Goal: Task Accomplishment & Management: Complete application form

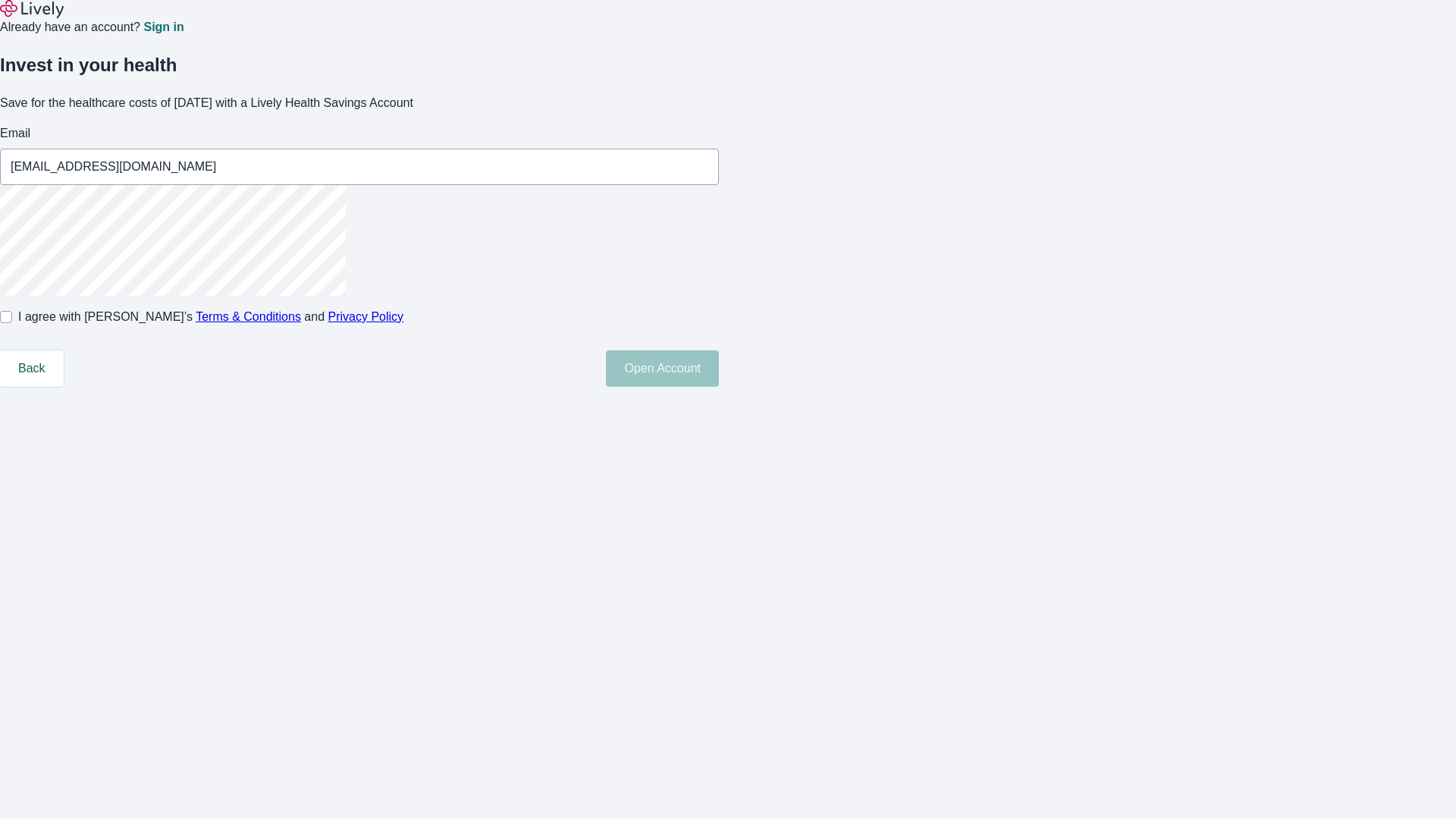
click at [12, 323] on input "I agree with Lively’s Terms & Conditions and Privacy Policy" at bounding box center [6, 317] width 12 height 12
checkbox input "true"
click at [719, 387] on button "Open Account" at bounding box center [662, 369] width 113 height 36
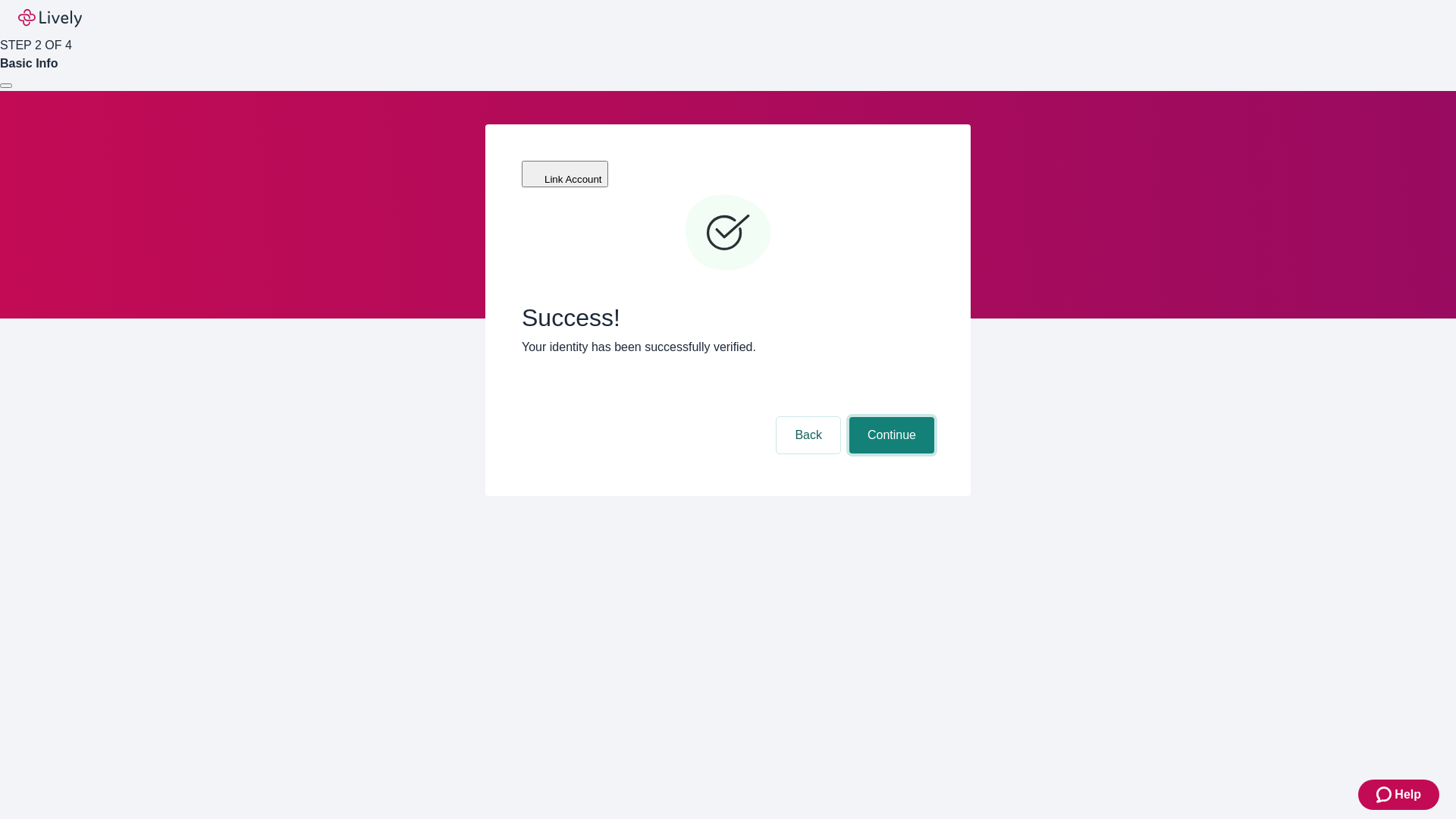
click at [890, 417] on button "Continue" at bounding box center [892, 435] width 85 height 36
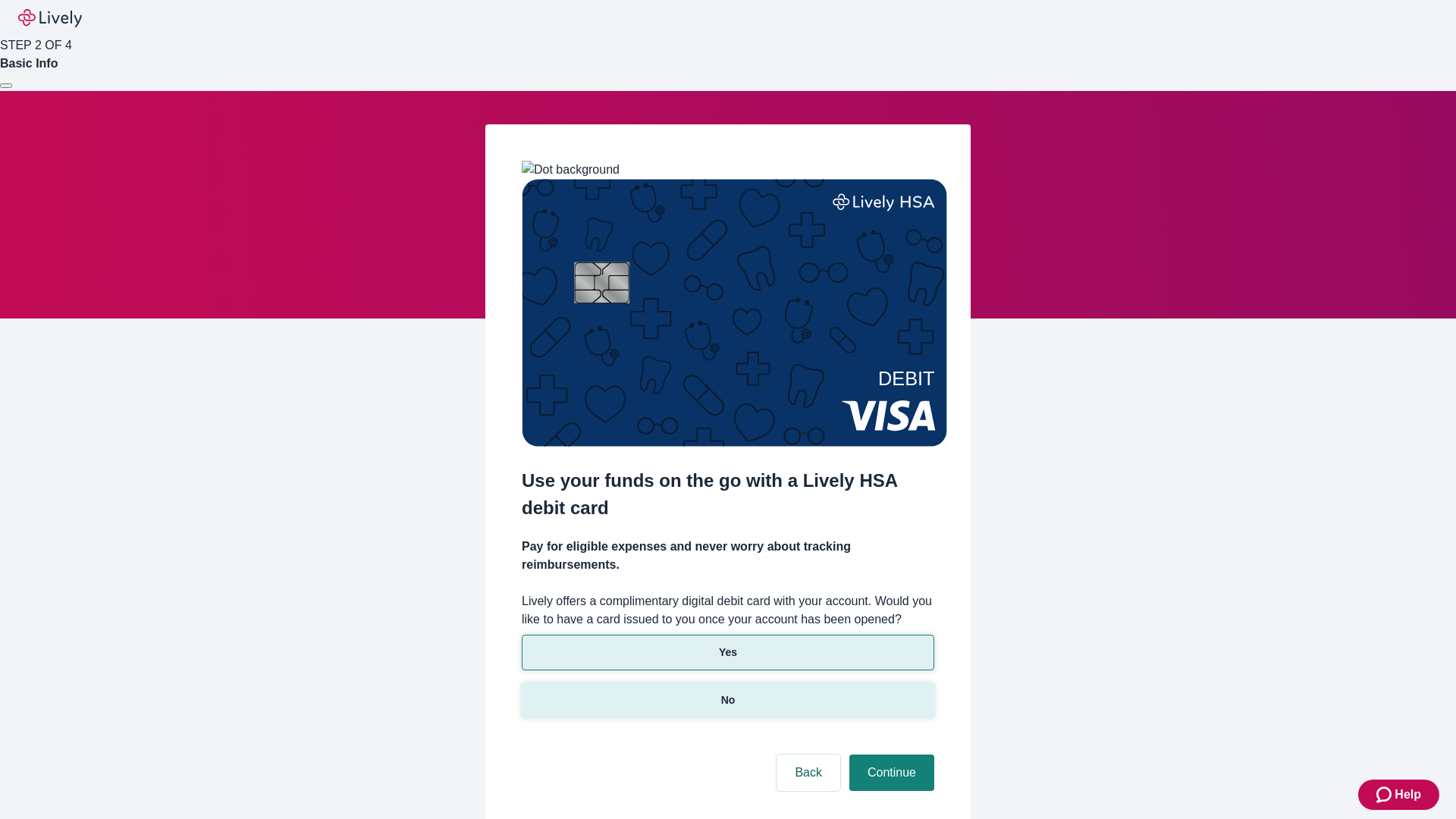
click at [728, 692] on p "No" at bounding box center [728, 700] width 15 height 16
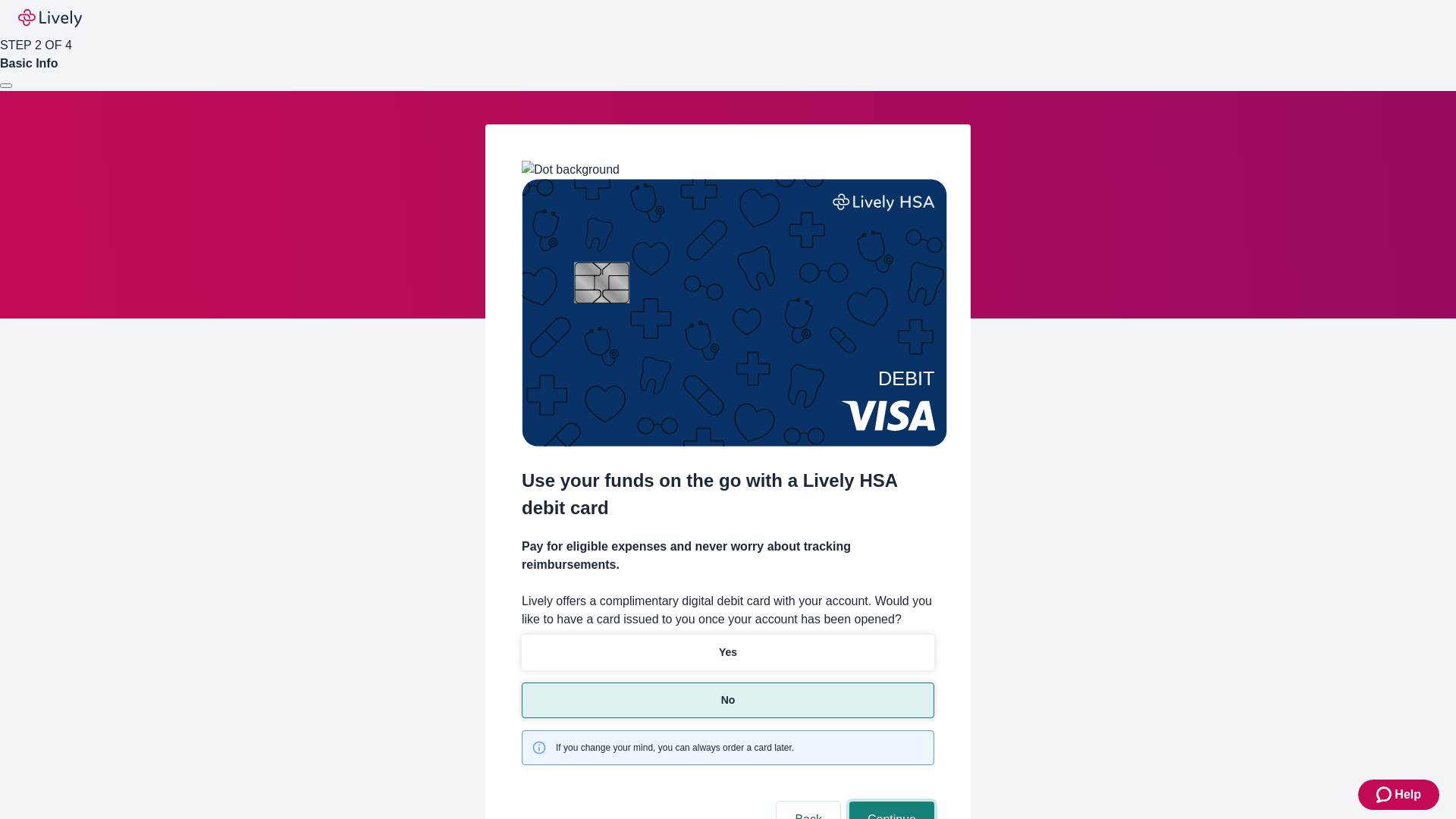
click at [890, 802] on button "Continue" at bounding box center [892, 820] width 85 height 36
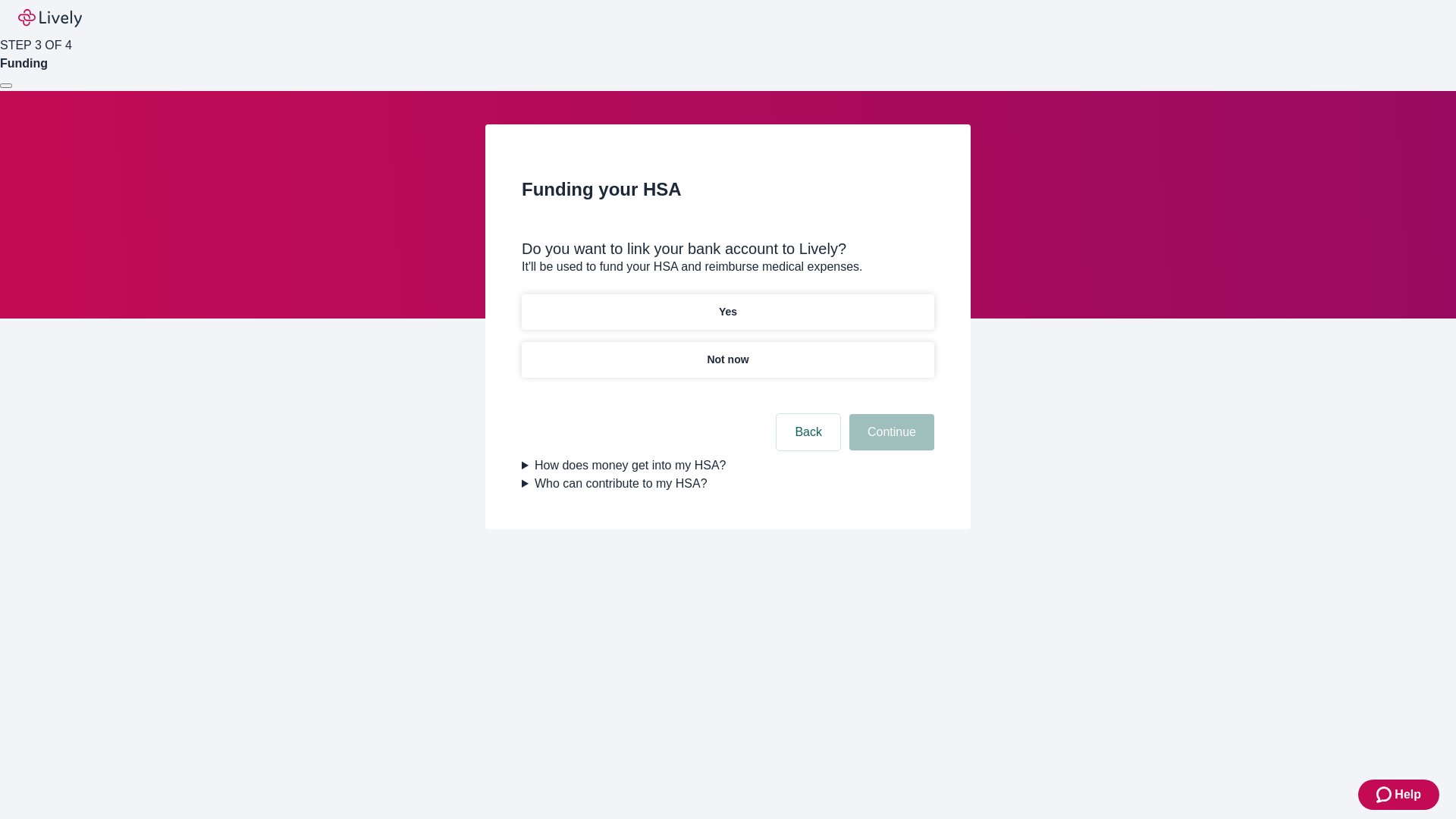
click at [728, 304] on p "Yes" at bounding box center [728, 312] width 18 height 16
click at [890, 414] on button "Continue" at bounding box center [892, 432] width 85 height 36
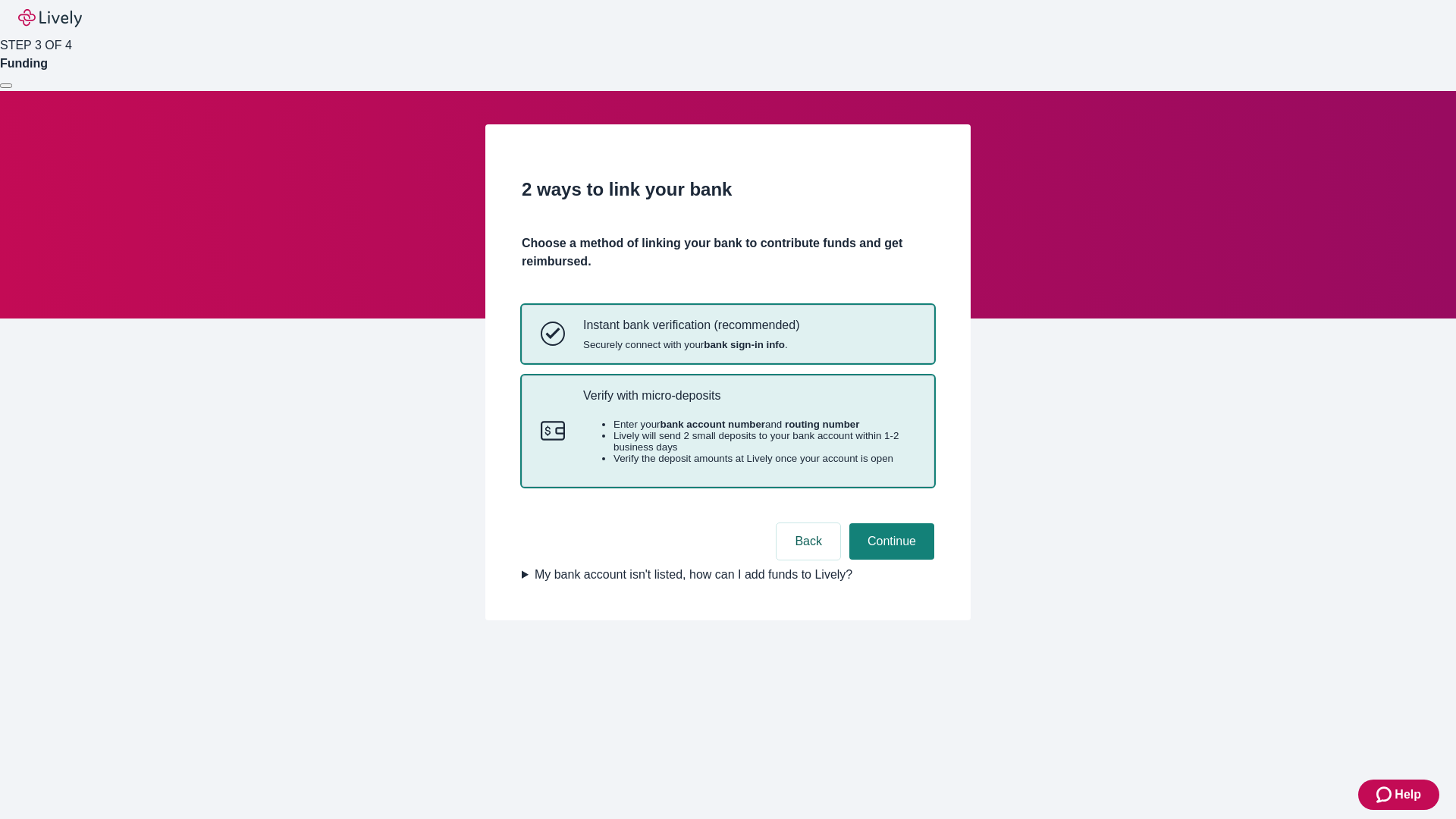
click at [748, 403] on p "Verify with micro-deposits" at bounding box center [749, 395] width 332 height 15
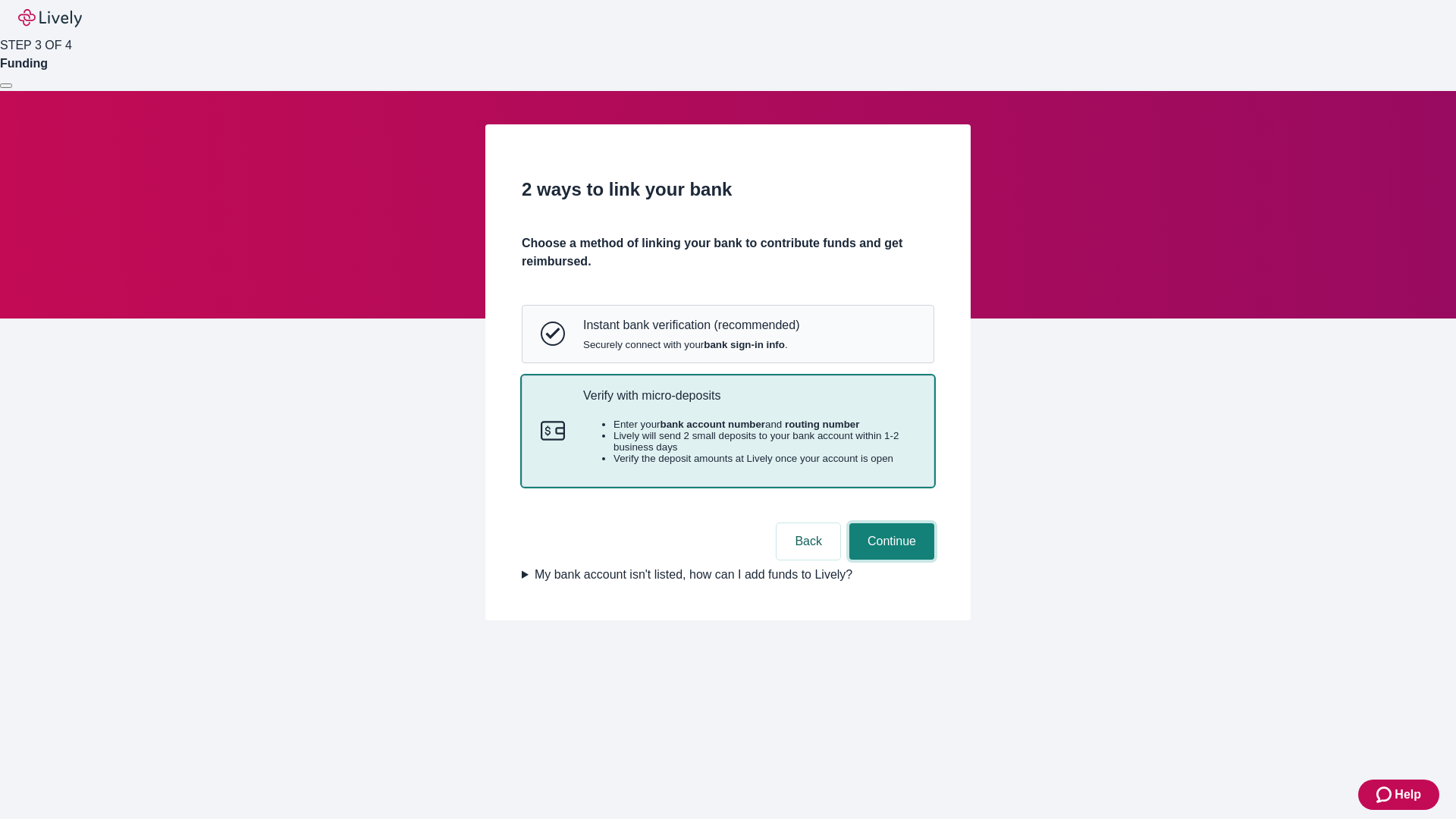
click at [890, 559] on button "Continue" at bounding box center [892, 541] width 85 height 36
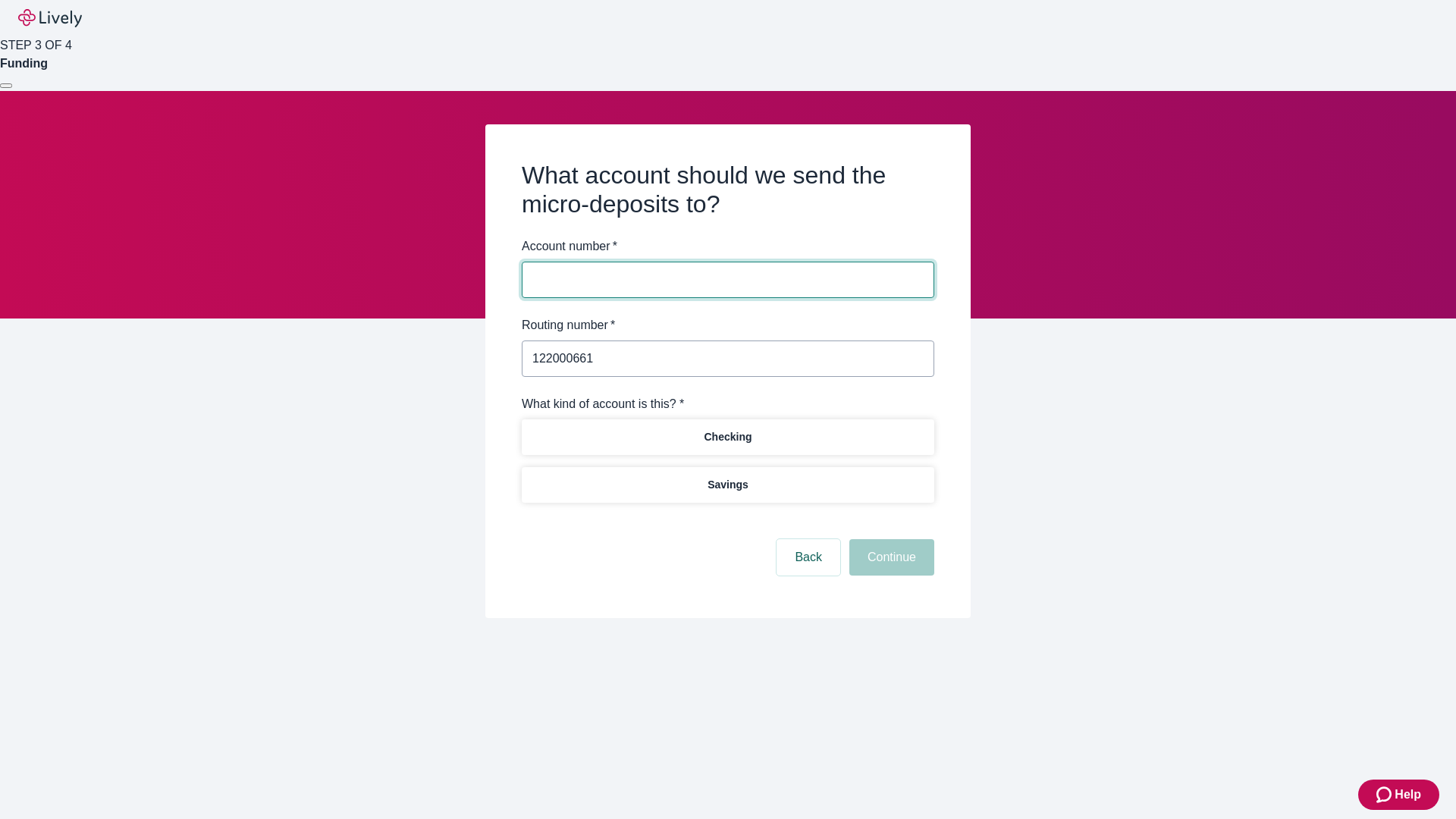
type input "122000661"
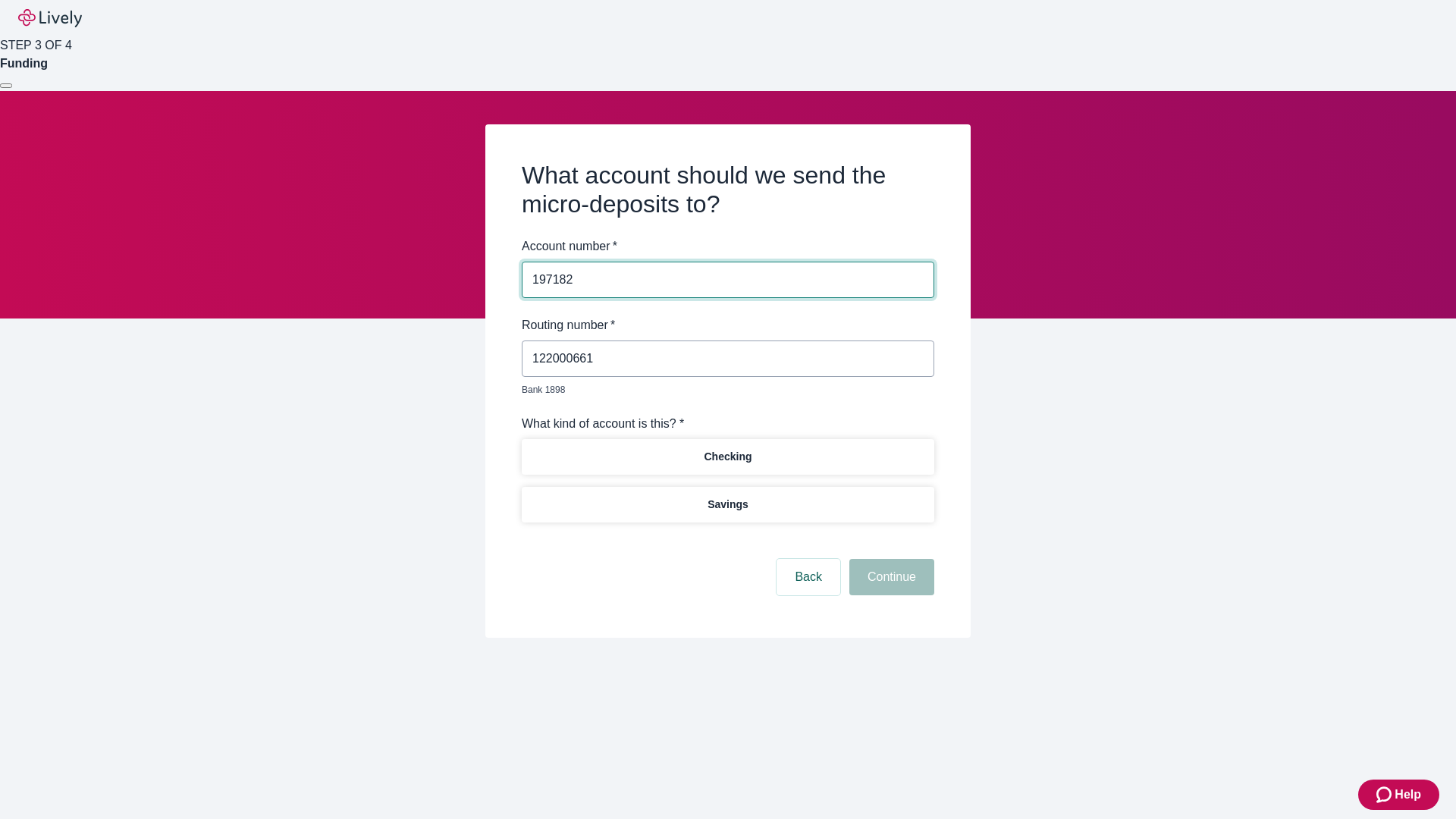
type input "197182"
click at [728, 449] on p "Checking" at bounding box center [727, 457] width 47 height 16
click at [890, 559] on button "Continue" at bounding box center [892, 577] width 85 height 36
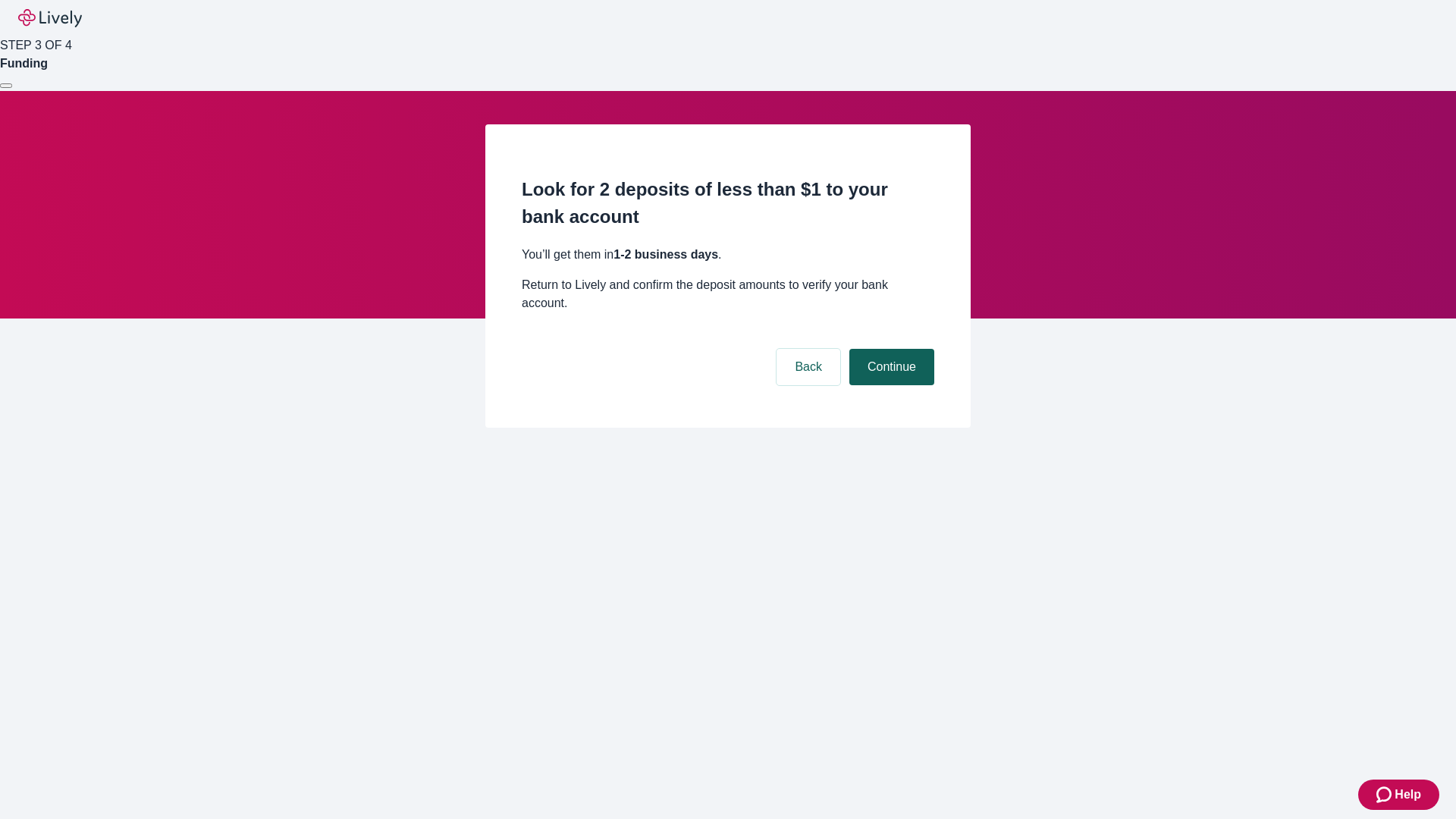
click at [890, 349] on button "Continue" at bounding box center [892, 367] width 85 height 36
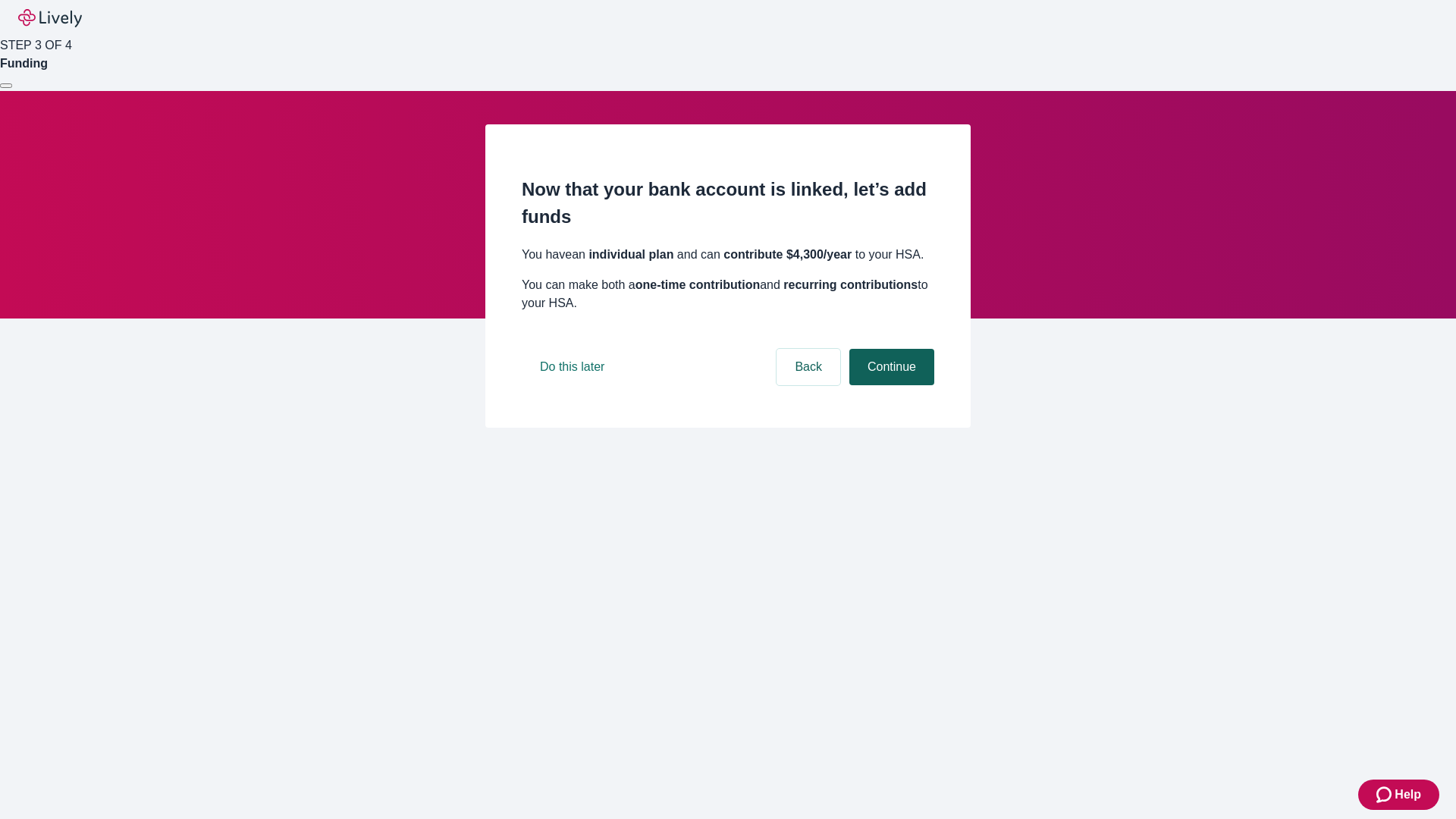
click at [890, 385] on button "Continue" at bounding box center [892, 367] width 85 height 36
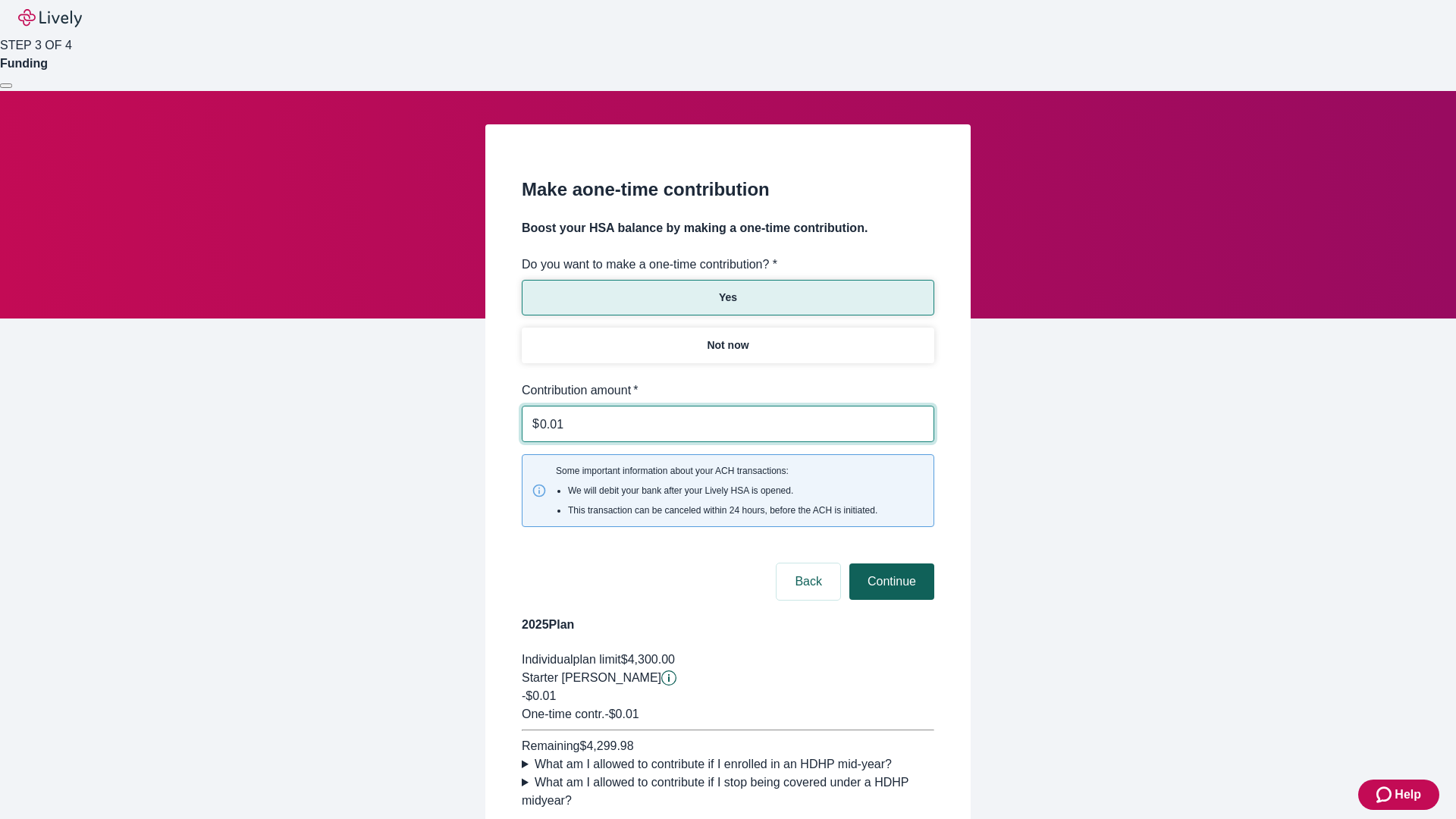
type input "0.01"
click at [890, 564] on button "Continue" at bounding box center [892, 582] width 85 height 36
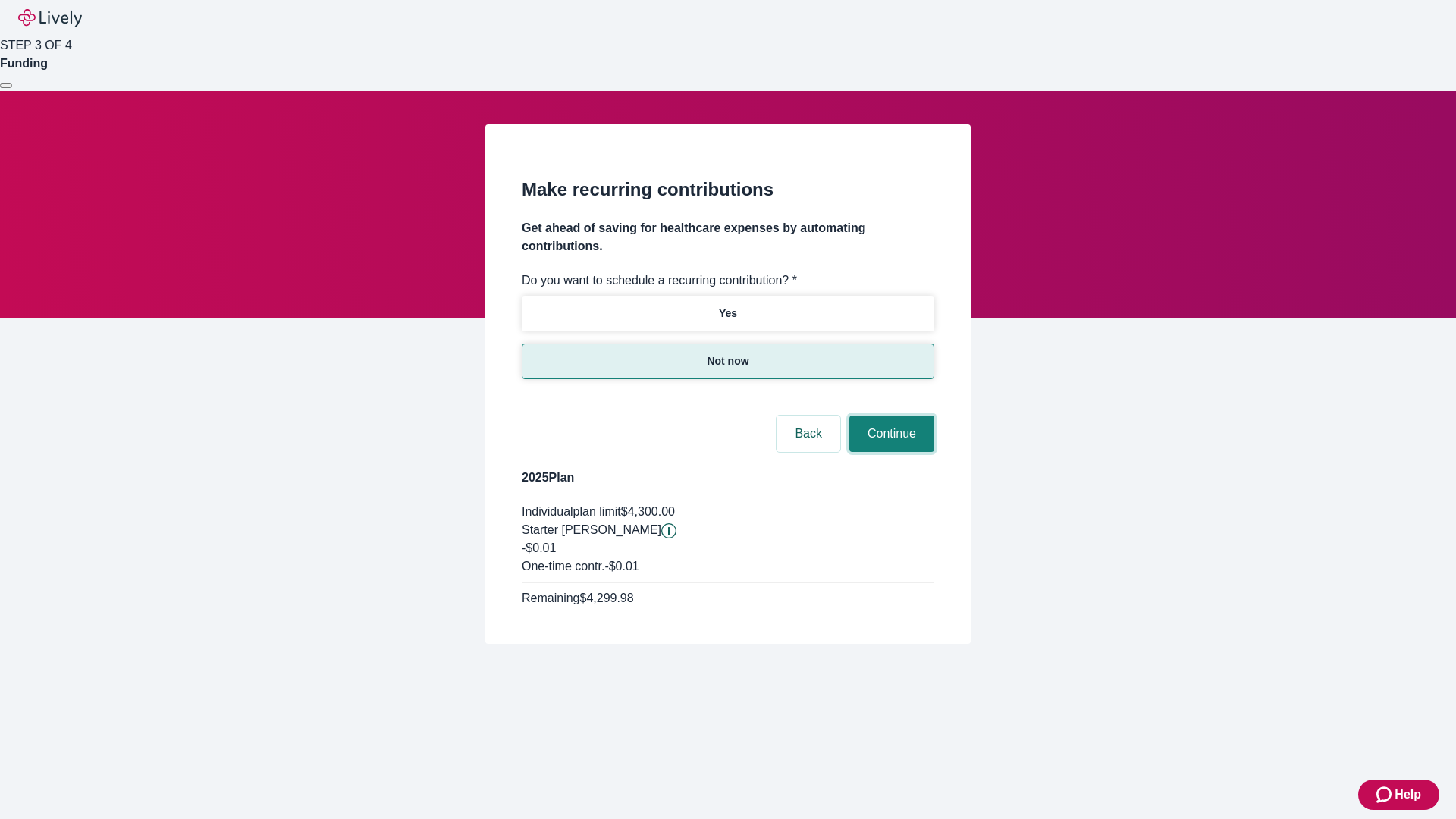
click at [890, 415] on button "Continue" at bounding box center [892, 433] width 85 height 36
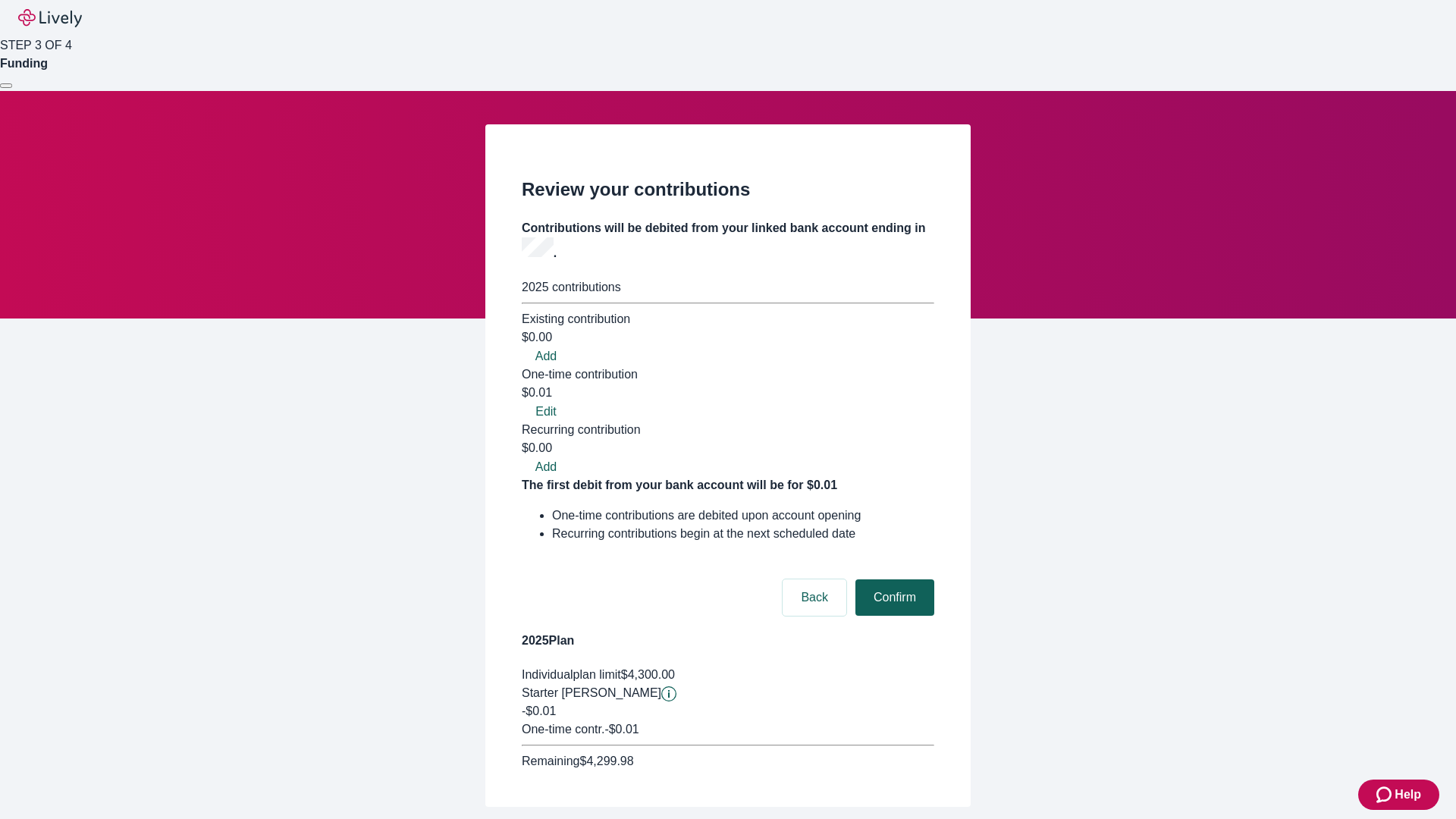
click at [892, 579] on button "Confirm" at bounding box center [894, 597] width 79 height 36
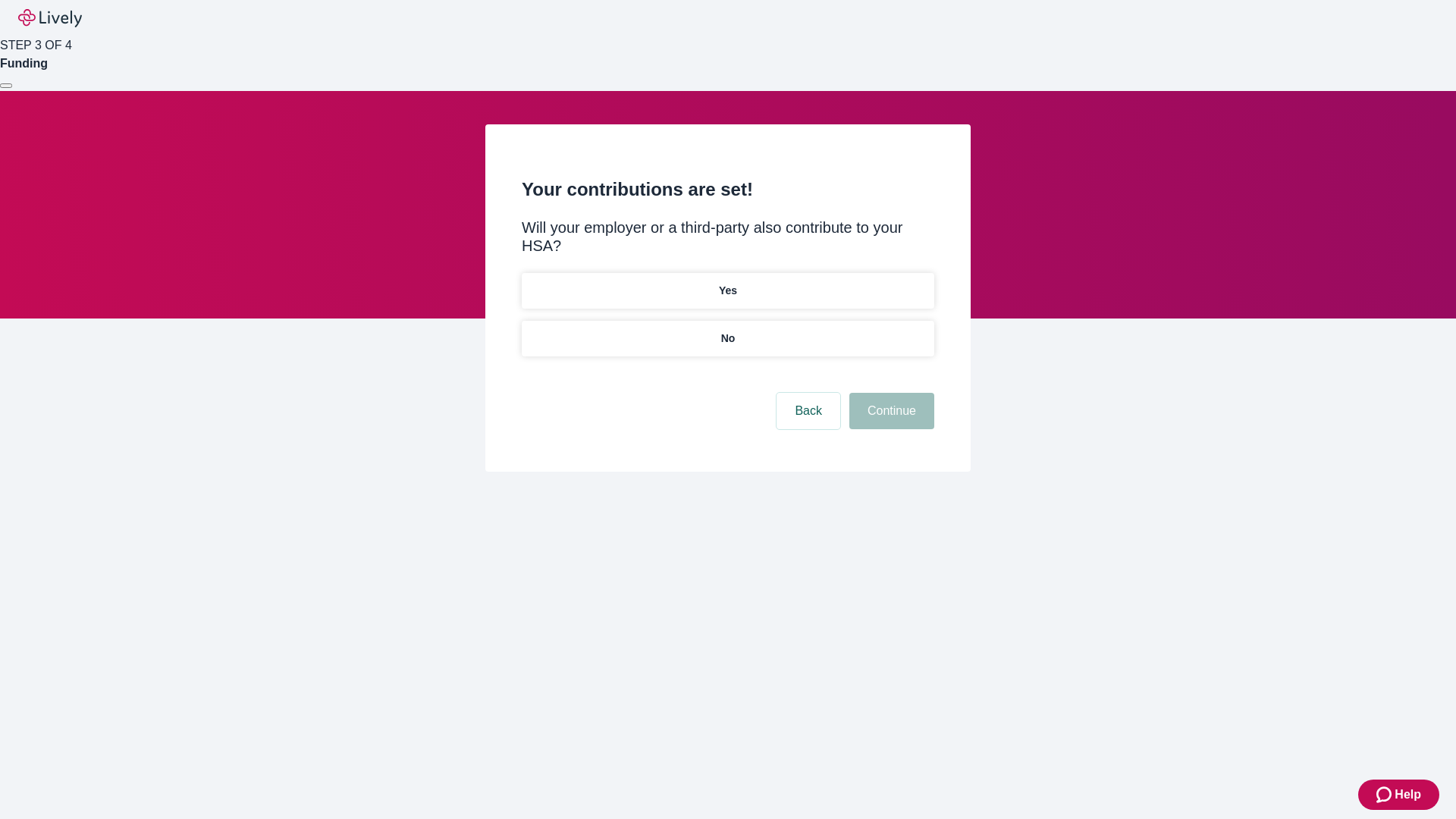
click at [728, 331] on p "No" at bounding box center [728, 338] width 15 height 16
click at [890, 393] on button "Continue" at bounding box center [892, 411] width 85 height 36
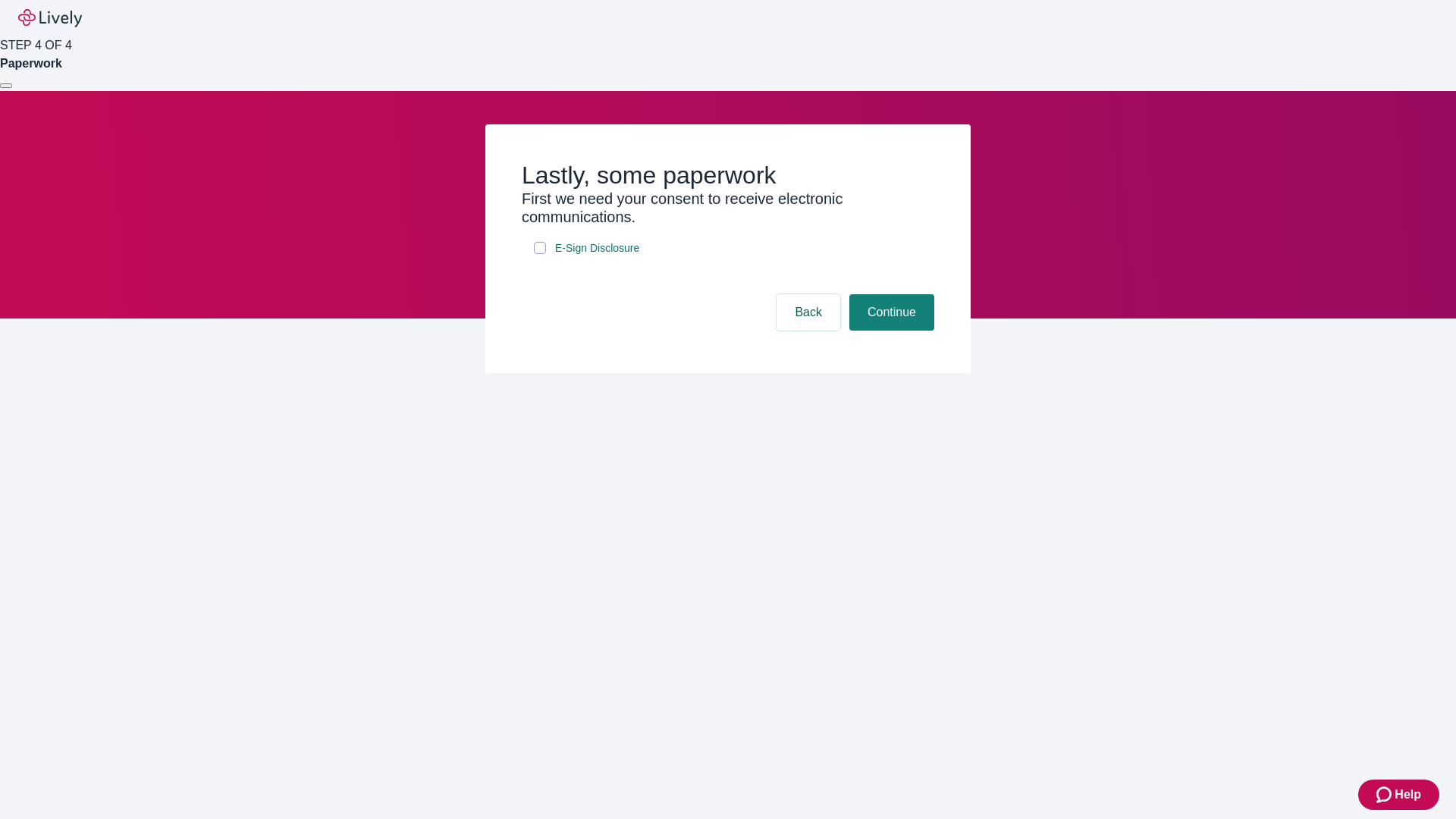
click at [540, 254] on input "E-Sign Disclosure" at bounding box center [540, 248] width 12 height 12
checkbox input "true"
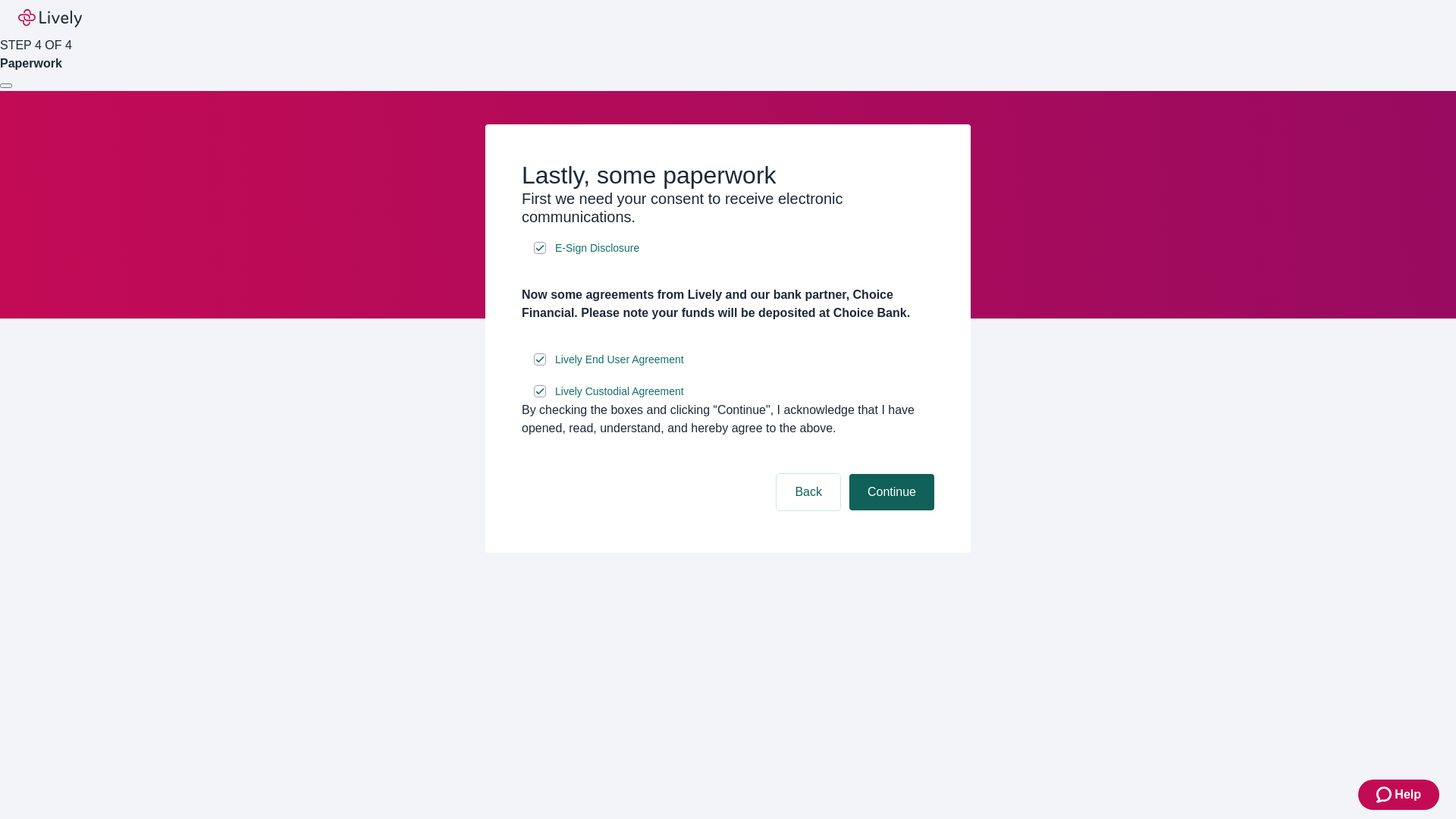
click at [890, 510] on button "Continue" at bounding box center [892, 492] width 85 height 36
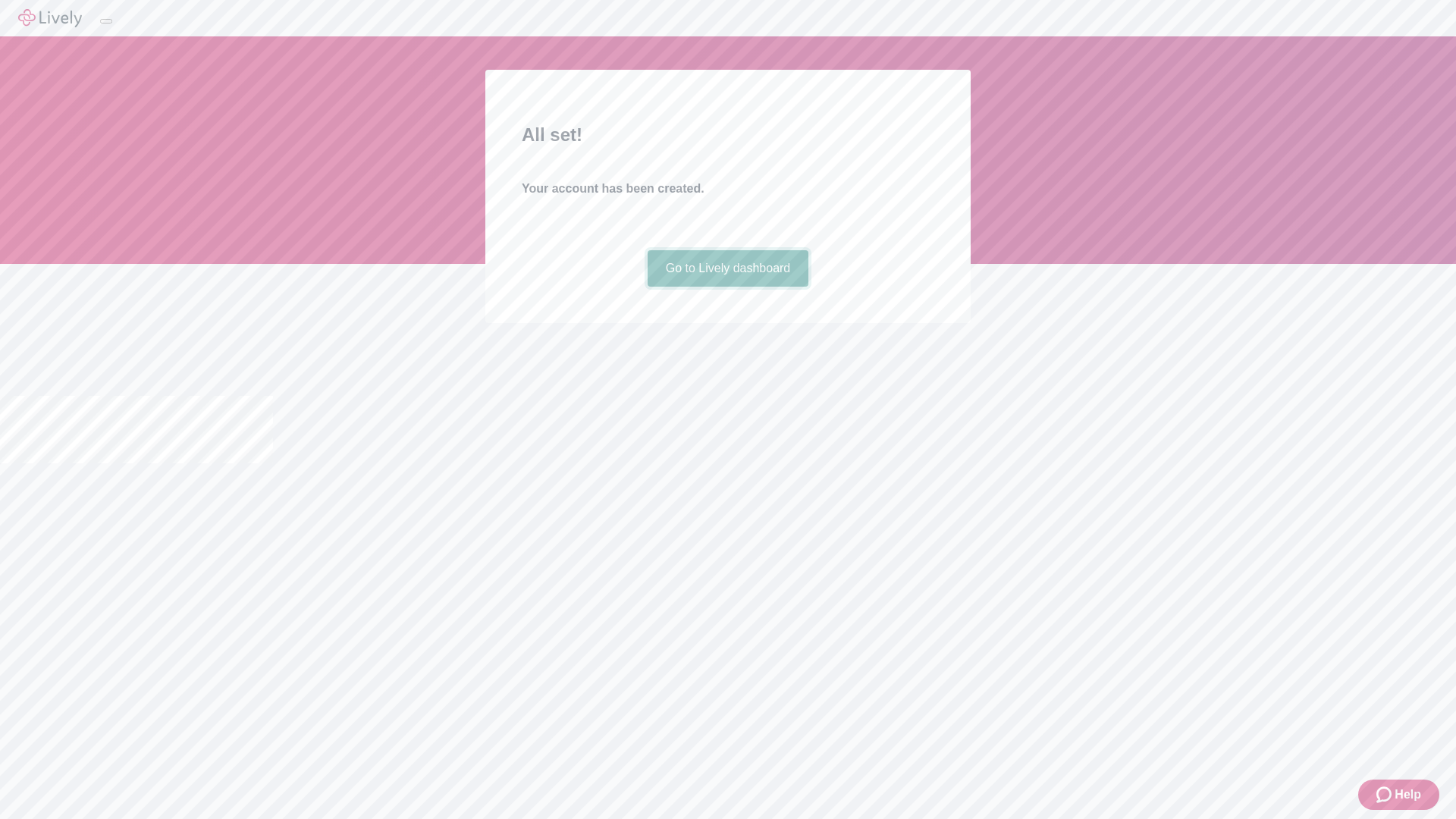
click at [728, 287] on link "Go to Lively dashboard" at bounding box center [728, 268] width 161 height 36
